Goal: Task Accomplishment & Management: Complete application form

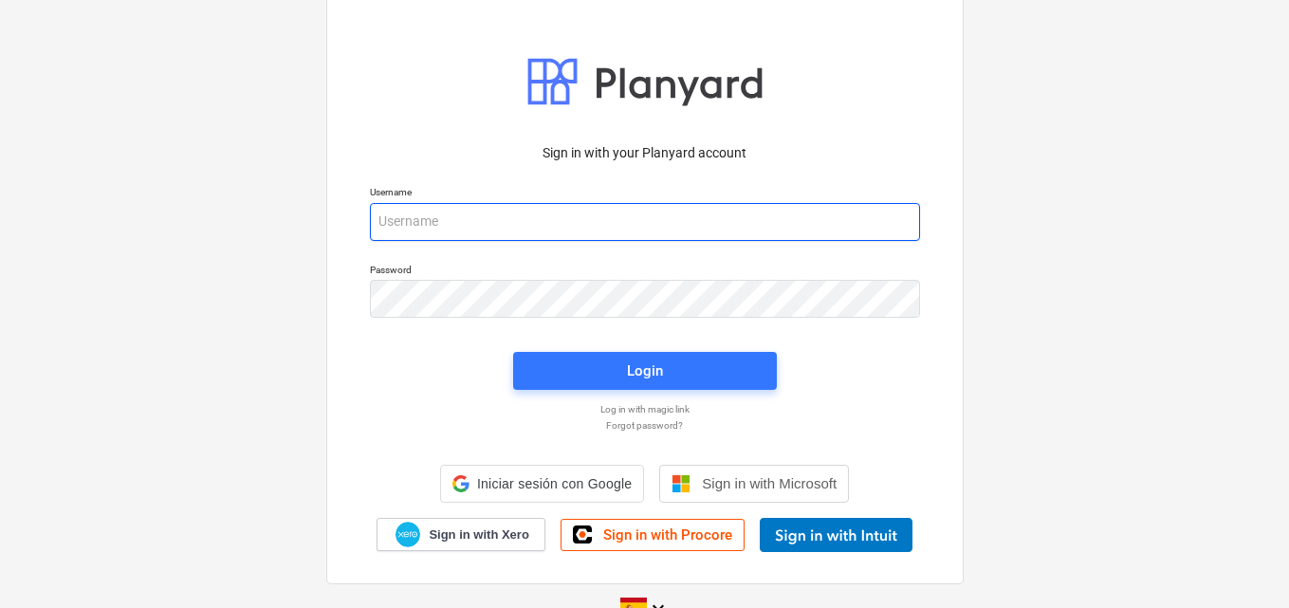
click at [418, 226] on input "email" at bounding box center [645, 222] width 550 height 38
paste input "[EMAIL_ADDRESS][DOMAIN_NAME]"
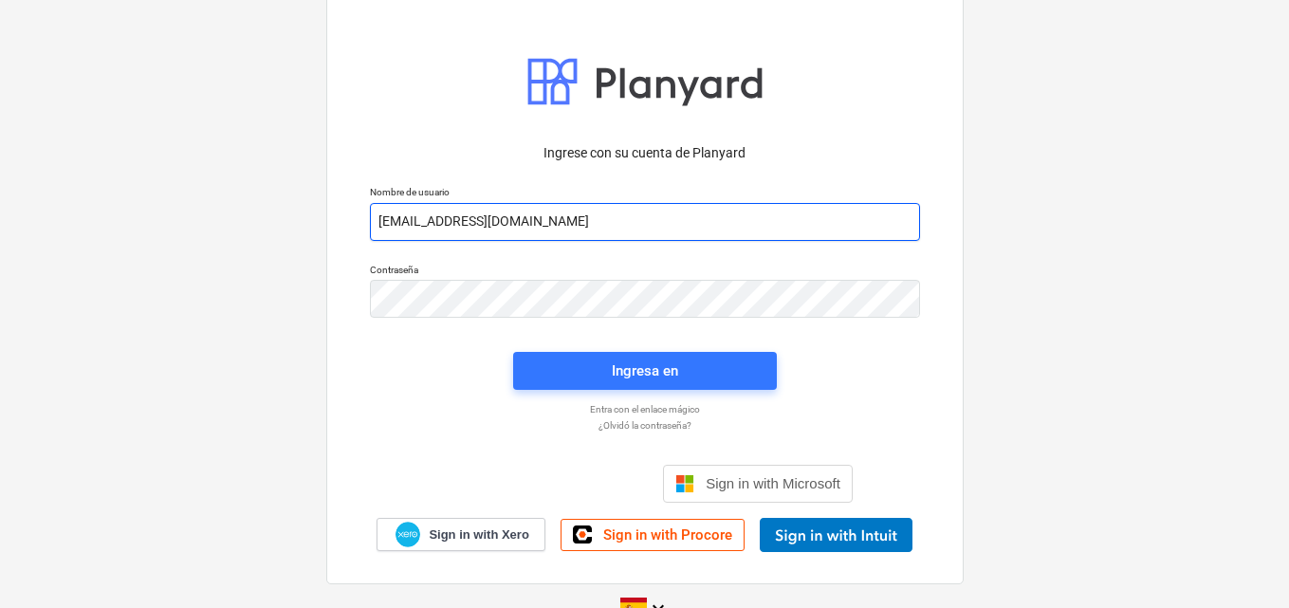
type input "[EMAIL_ADDRESS][DOMAIN_NAME]"
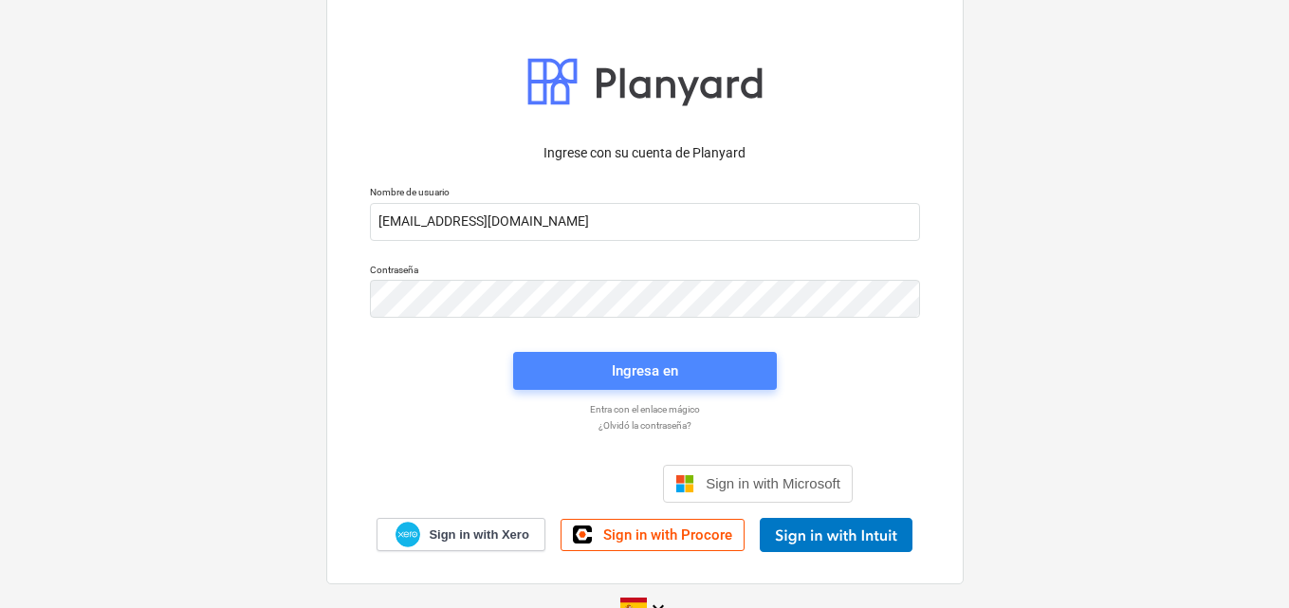
click at [627, 374] on div "Ingresa en" at bounding box center [645, 370] width 66 height 25
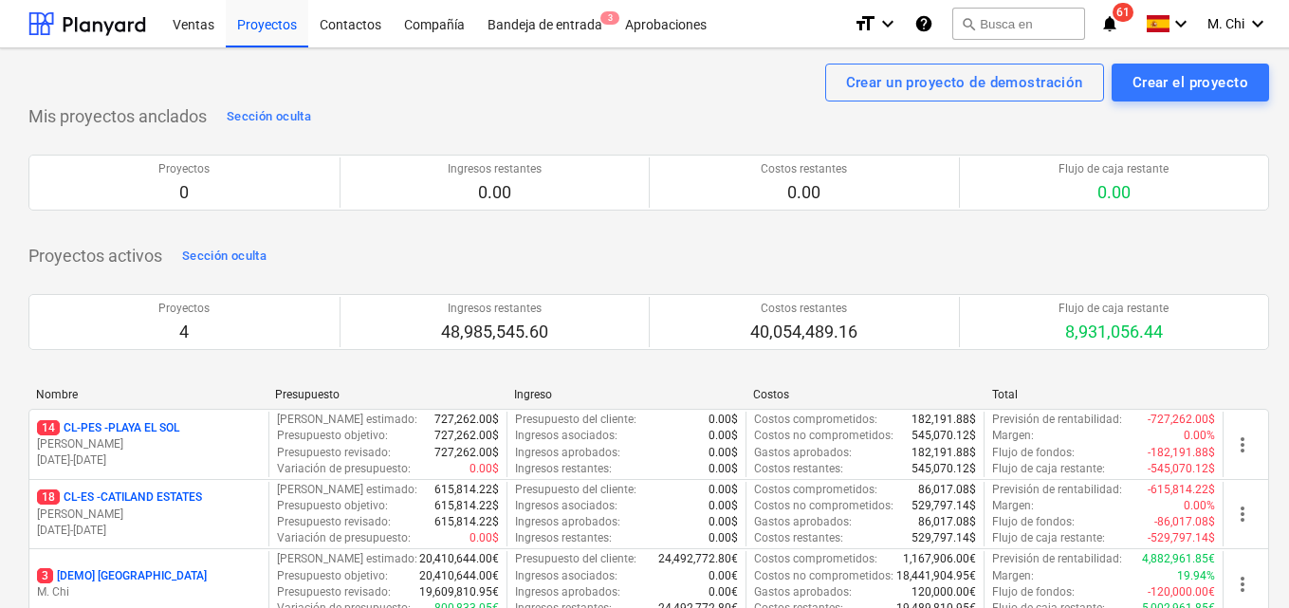
click at [122, 427] on p "14 CL-PES - [GEOGRAPHIC_DATA]" at bounding box center [108, 428] width 142 height 16
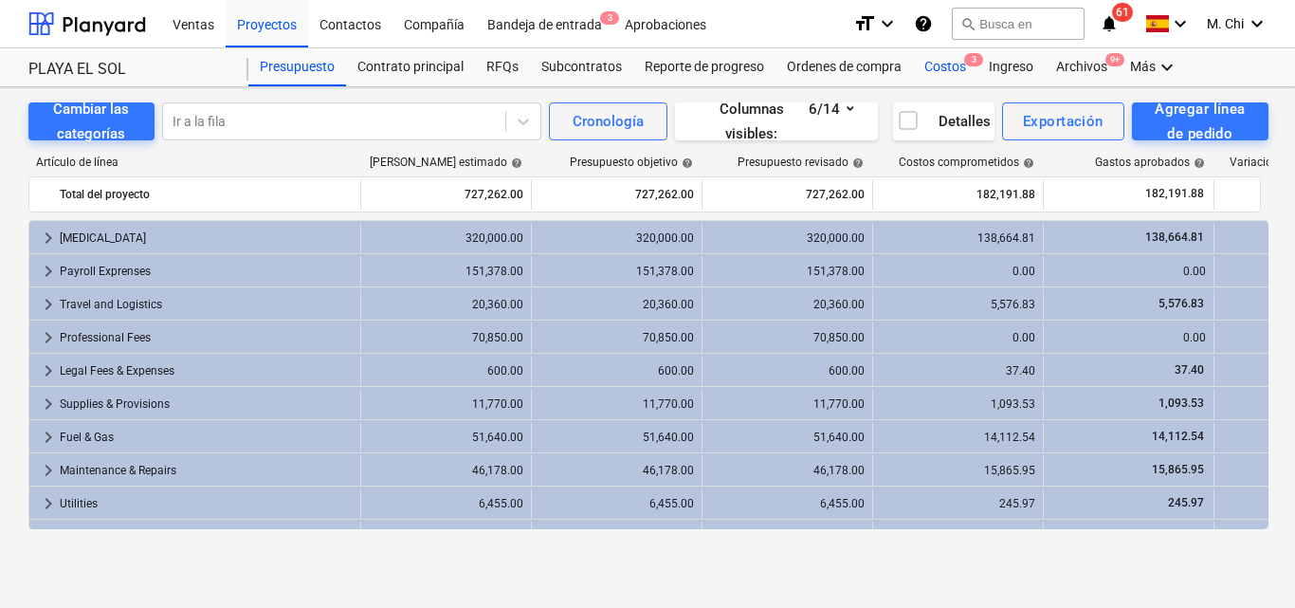
click at [938, 64] on div "Costos 3" at bounding box center [945, 67] width 64 height 38
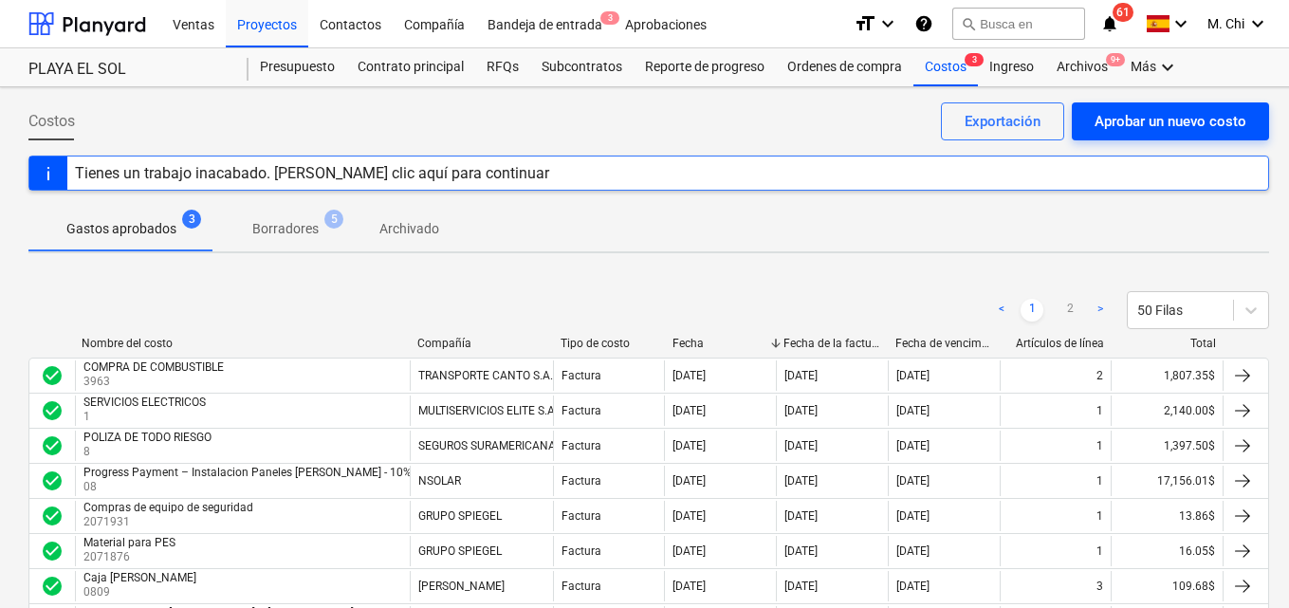
click at [1180, 113] on div "Aprobar un nuevo costo" at bounding box center [1170, 121] width 152 height 25
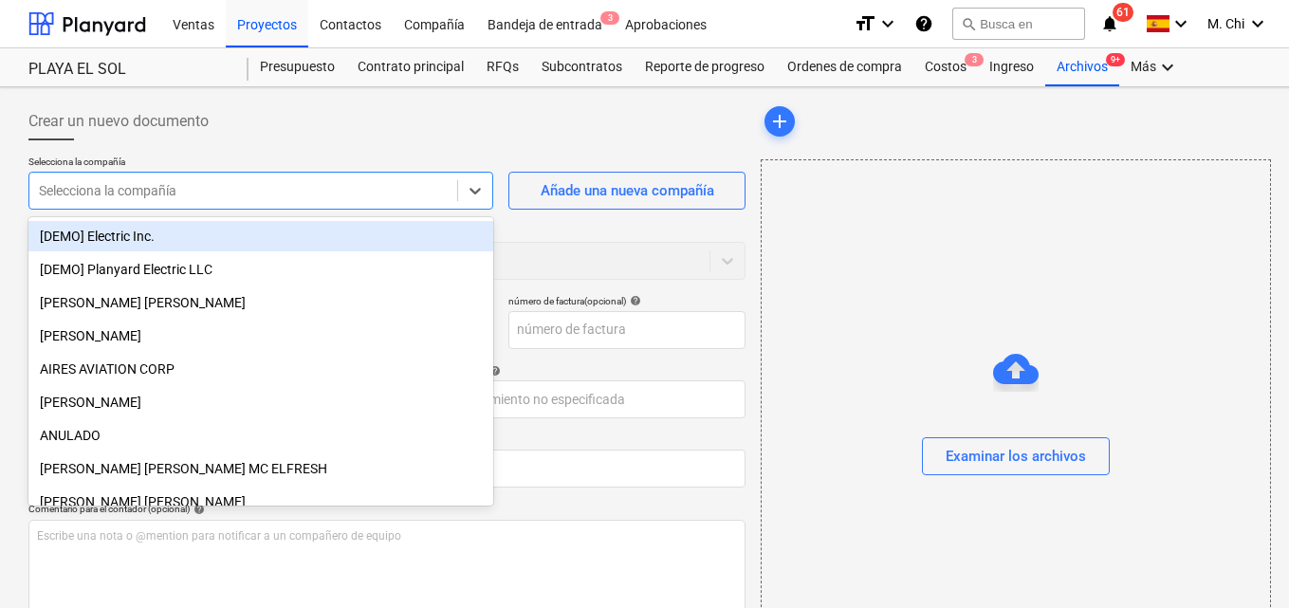
click at [261, 193] on div at bounding box center [243, 190] width 409 height 19
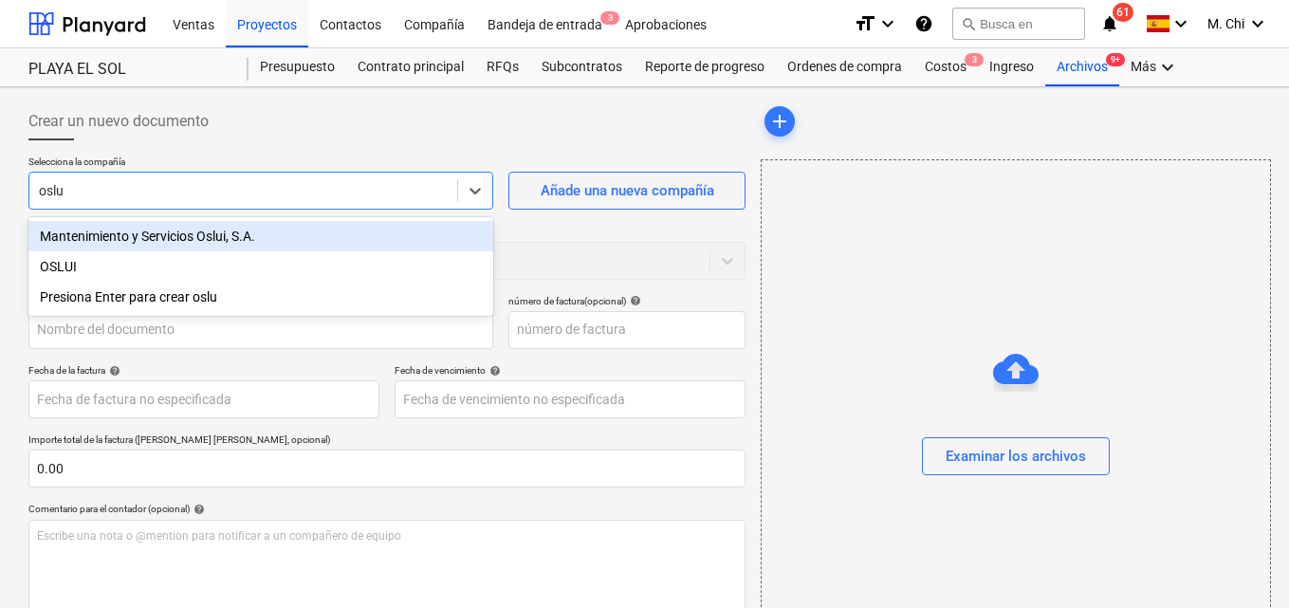
type input "oslui"
click at [232, 239] on div "Mantenimiento y Servicios Oslui, S.A." at bounding box center [260, 236] width 465 height 30
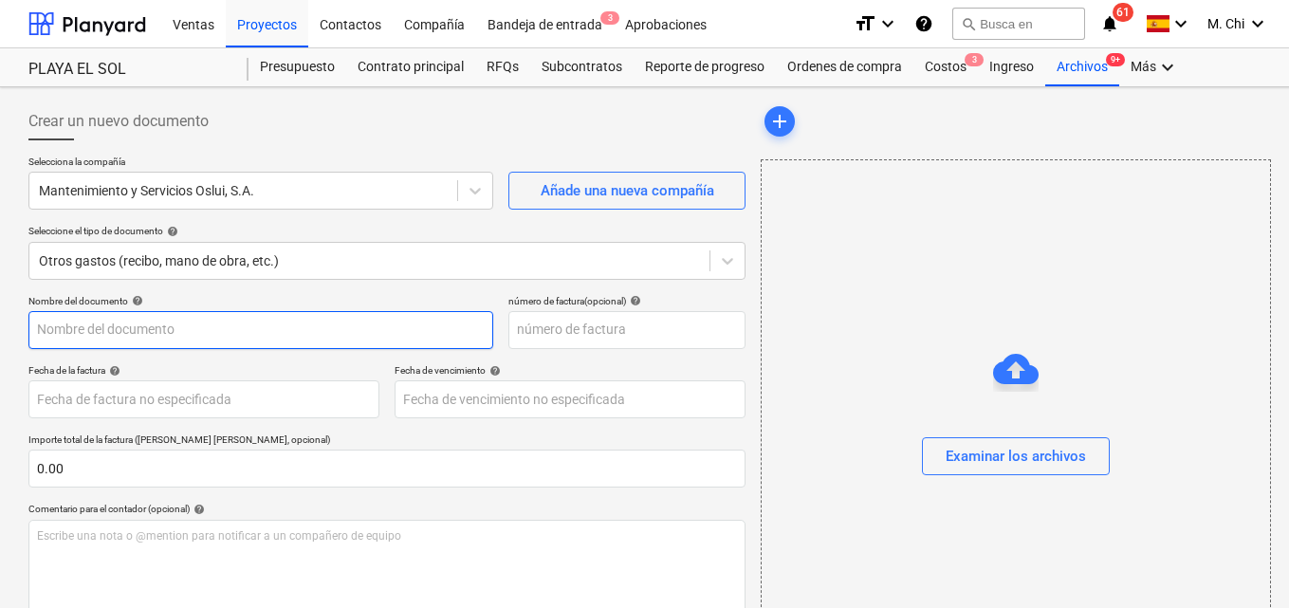
click at [195, 331] on input "text" at bounding box center [260, 330] width 465 height 38
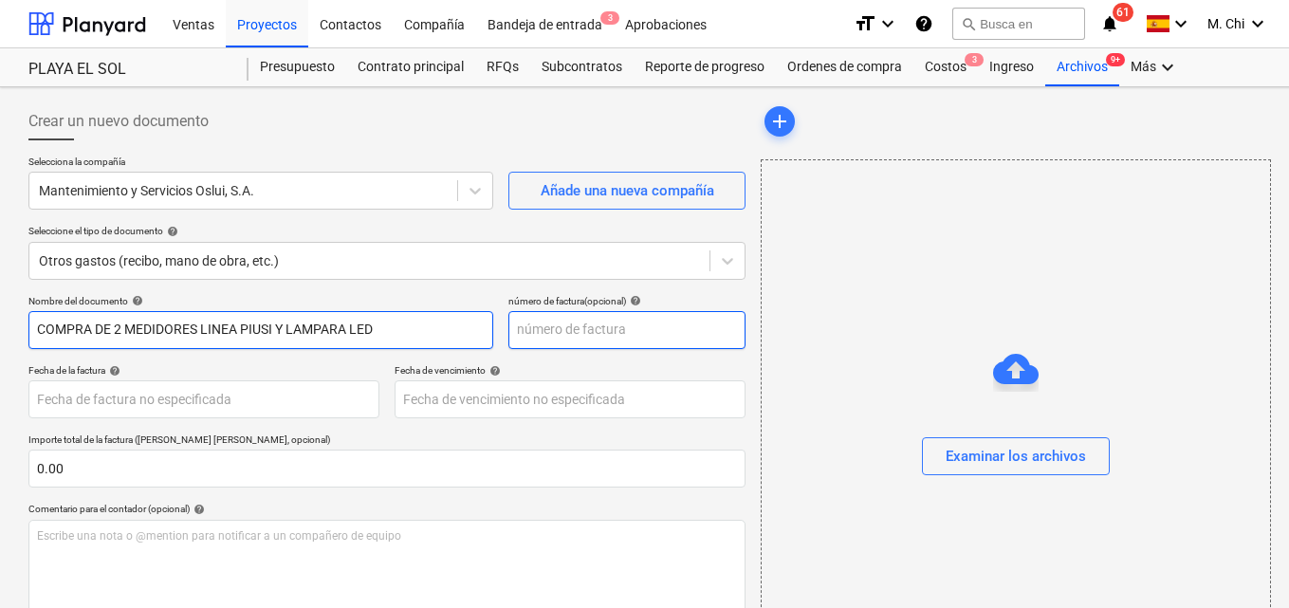
type input "COMPRA DE 2 MEDIDORES LINEA PIUSI Y LAMPARA LED"
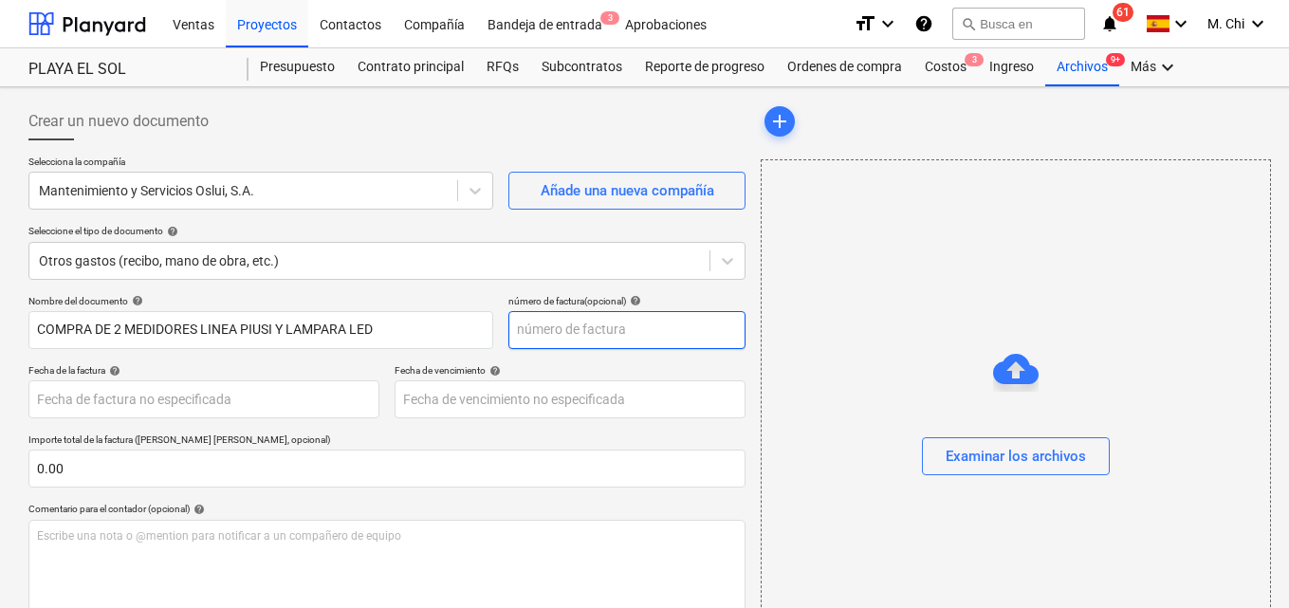
click at [589, 339] on input "text" at bounding box center [626, 330] width 237 height 38
type input "355"
click at [101, 419] on div "Nombre del documento help COMPRA DE 2 MEDIDORES LINEA PIUSI Y LAMPARA LED númer…" at bounding box center [386, 543] width 717 height 496
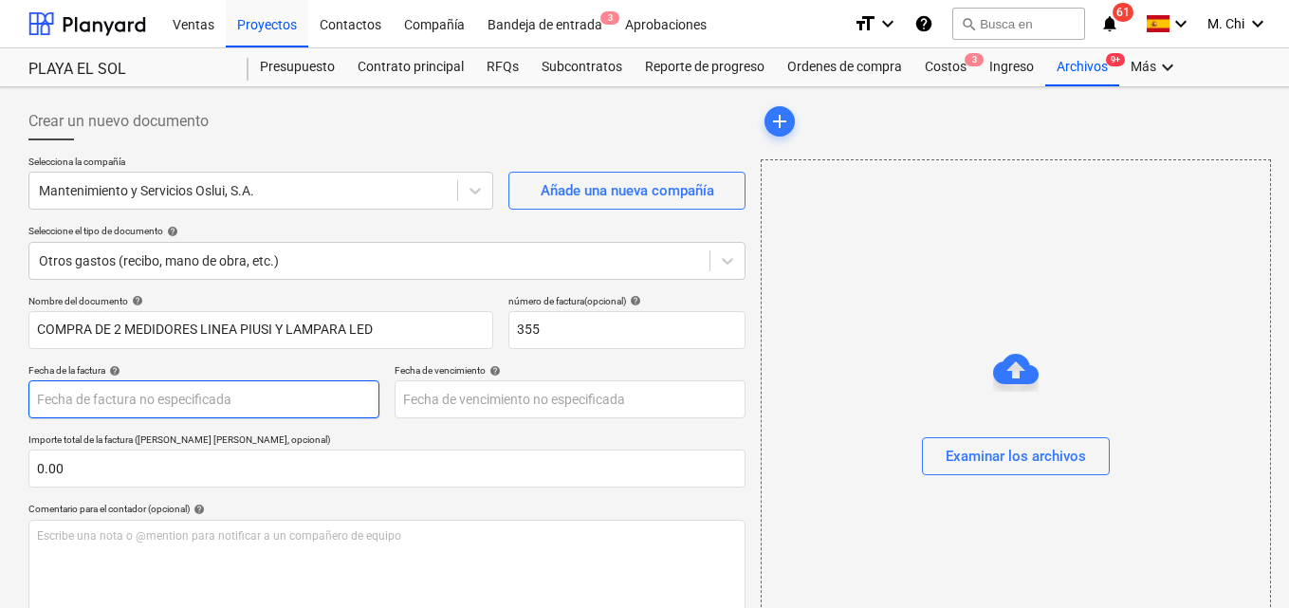
click at [115, 395] on body "Ventas Proyectos Contactos Compañía Bandeja de entrada 3 Aprobaciones format_si…" at bounding box center [644, 304] width 1289 height 608
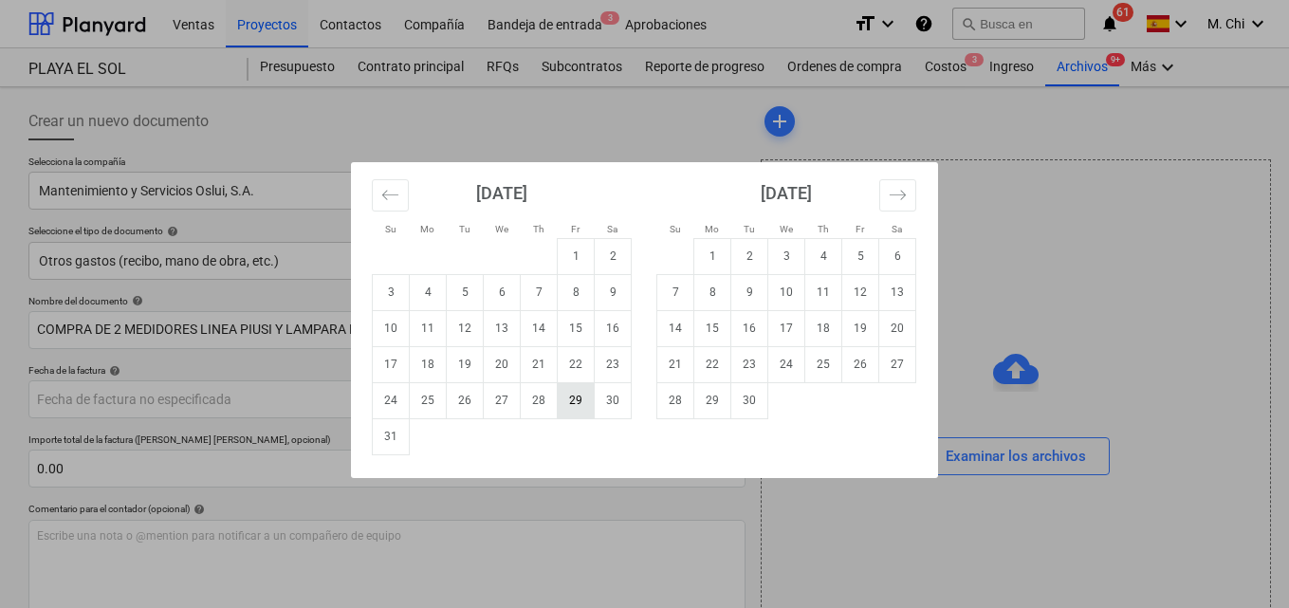
click at [583, 401] on td "29" at bounding box center [576, 400] width 37 height 36
type input "[DATE]"
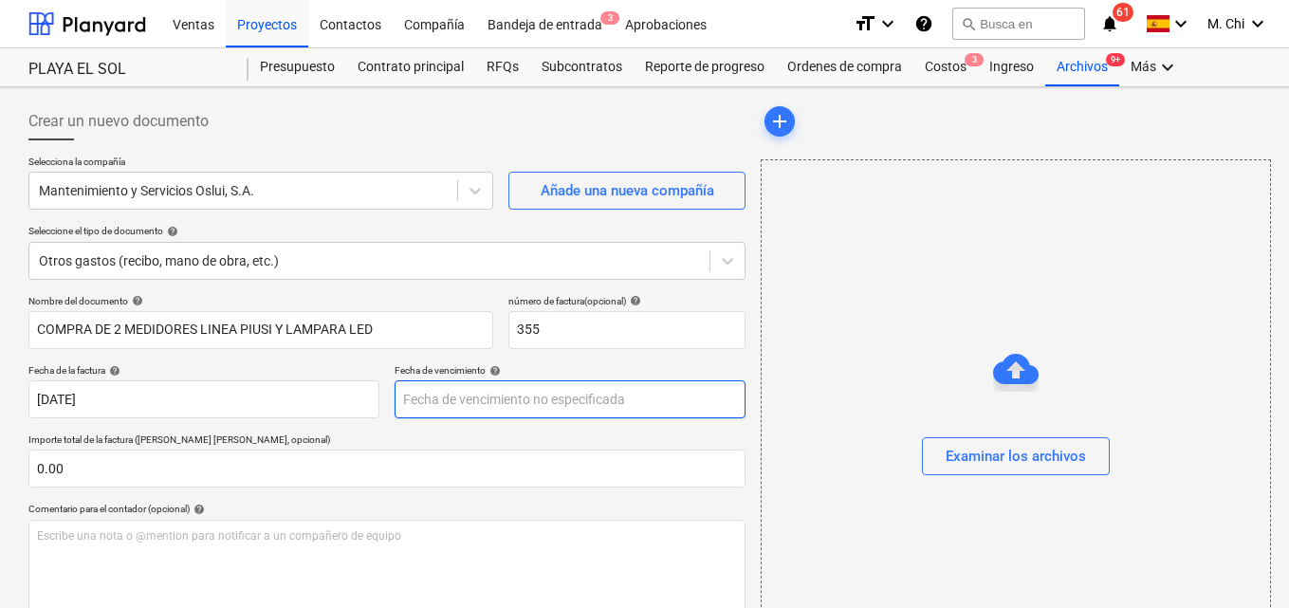
click at [489, 388] on body "Ventas Proyectos Contactos Compañía Bandeja de entrada 3 Aprobaciones format_si…" at bounding box center [644, 304] width 1289 height 608
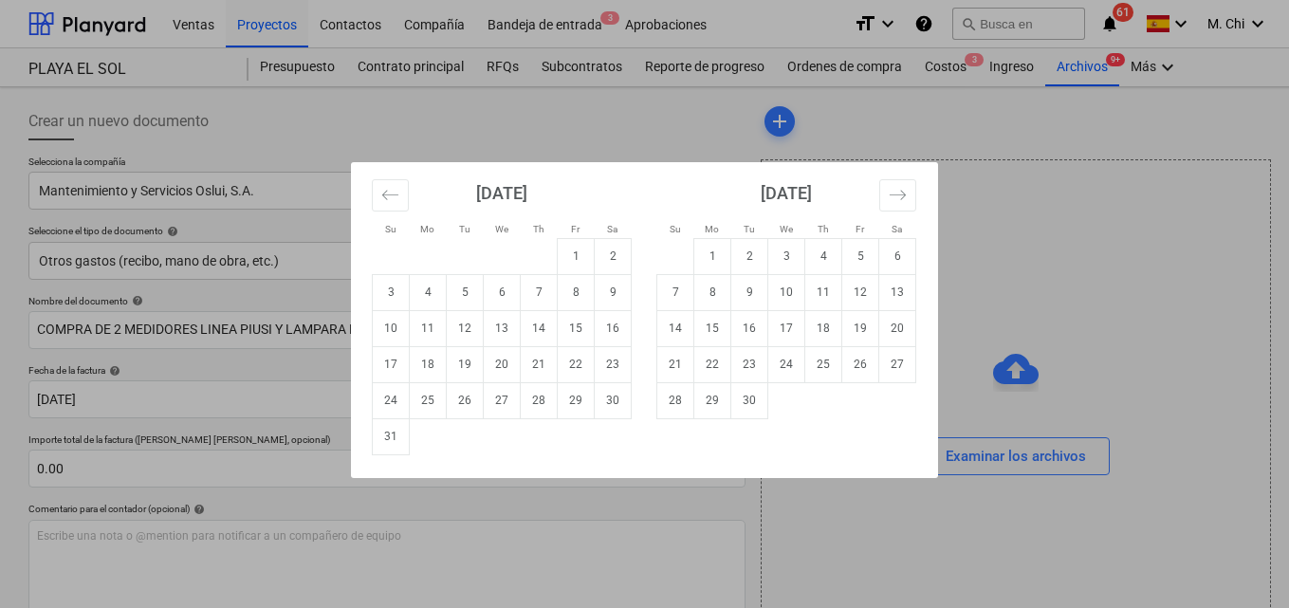
drag, startPoint x: 579, startPoint y: 398, endPoint x: 542, endPoint y: 393, distance: 37.4
click at [572, 396] on td "29" at bounding box center [576, 400] width 37 height 36
type input "[DATE]"
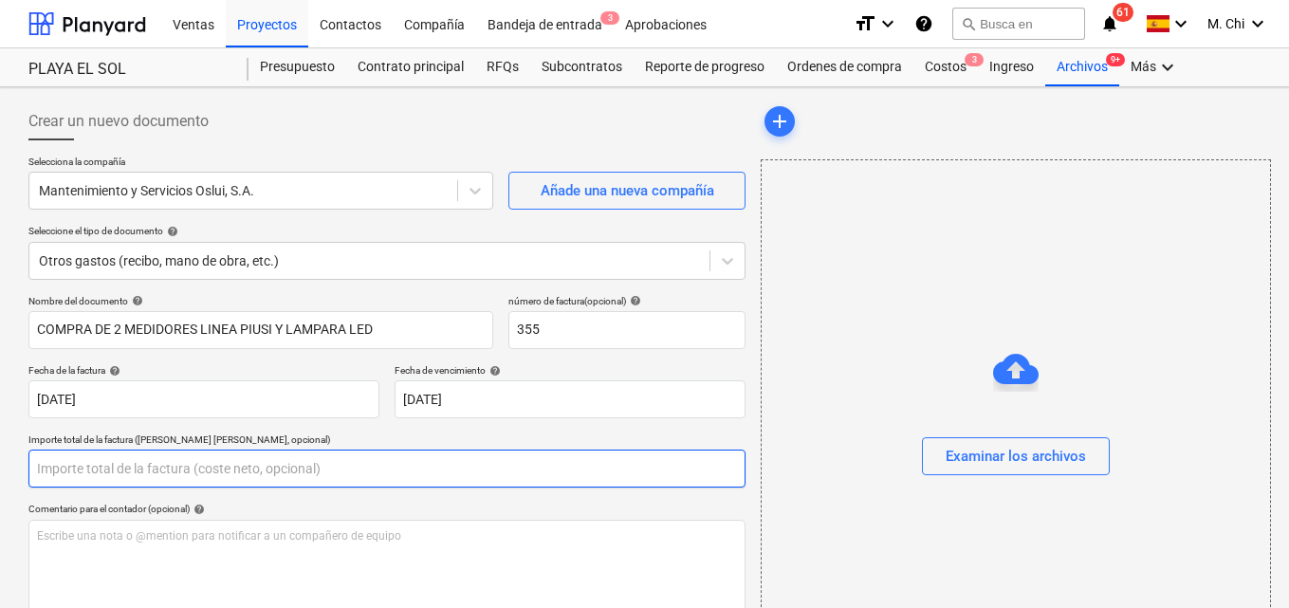
click at [98, 474] on input "text" at bounding box center [386, 469] width 717 height 38
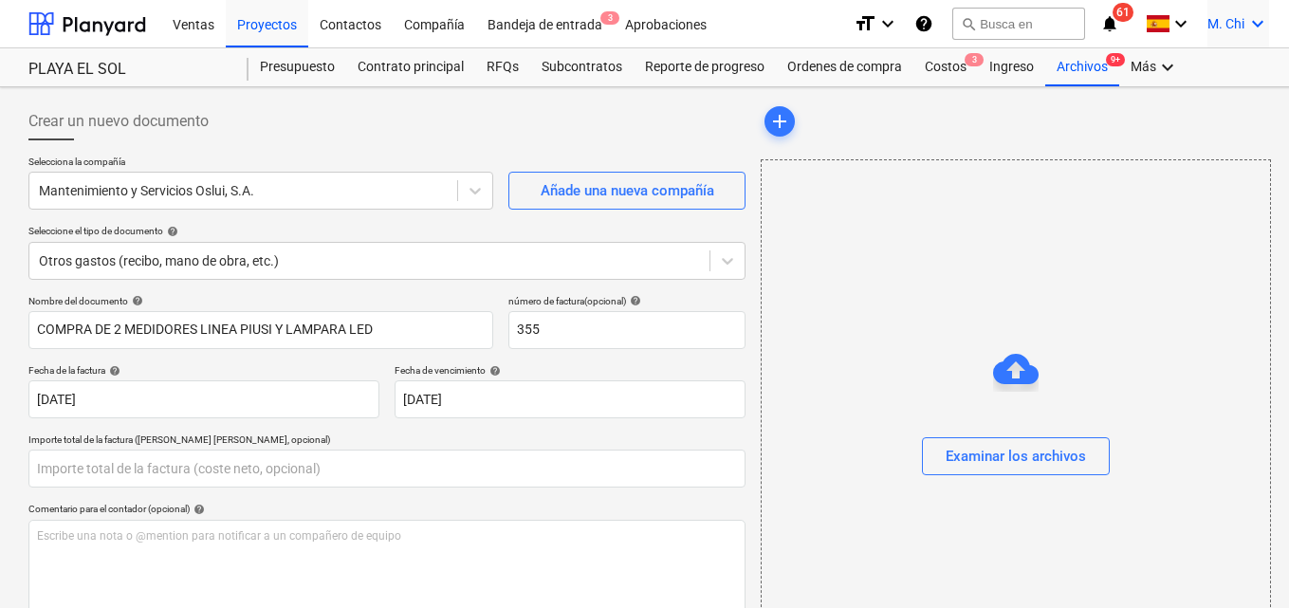
type input "0.00"
click at [1261, 21] on icon "keyboard_arrow_down" at bounding box center [1257, 23] width 23 height 23
click at [1226, 106] on div "Desconecta." at bounding box center [1212, 104] width 114 height 30
